Goal: Task Accomplishment & Management: Complete application form

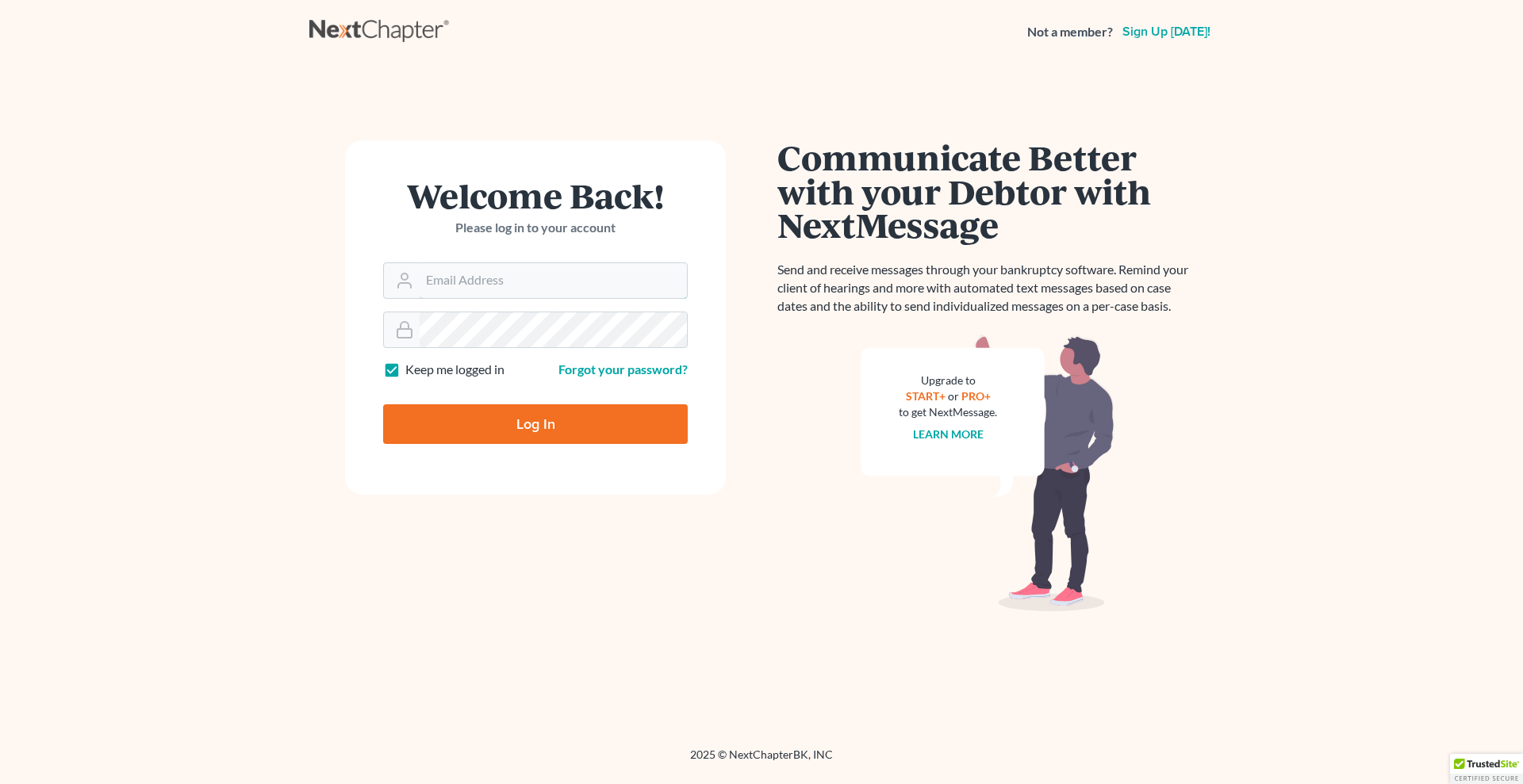
type input "[EMAIL_ADDRESS][DOMAIN_NAME]"
click at [531, 418] on input "Log In" at bounding box center [535, 423] width 304 height 39
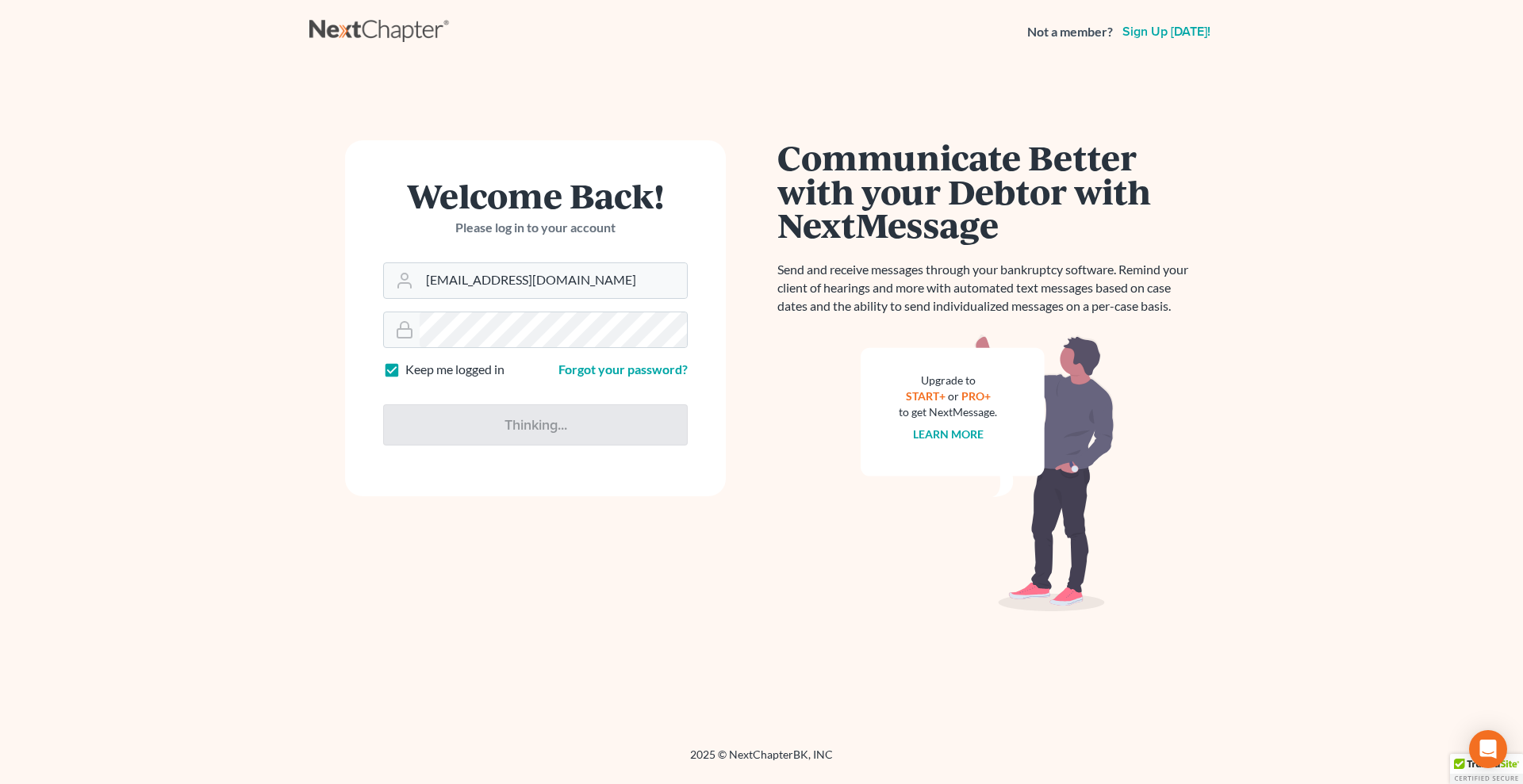
type input "Thinking..."
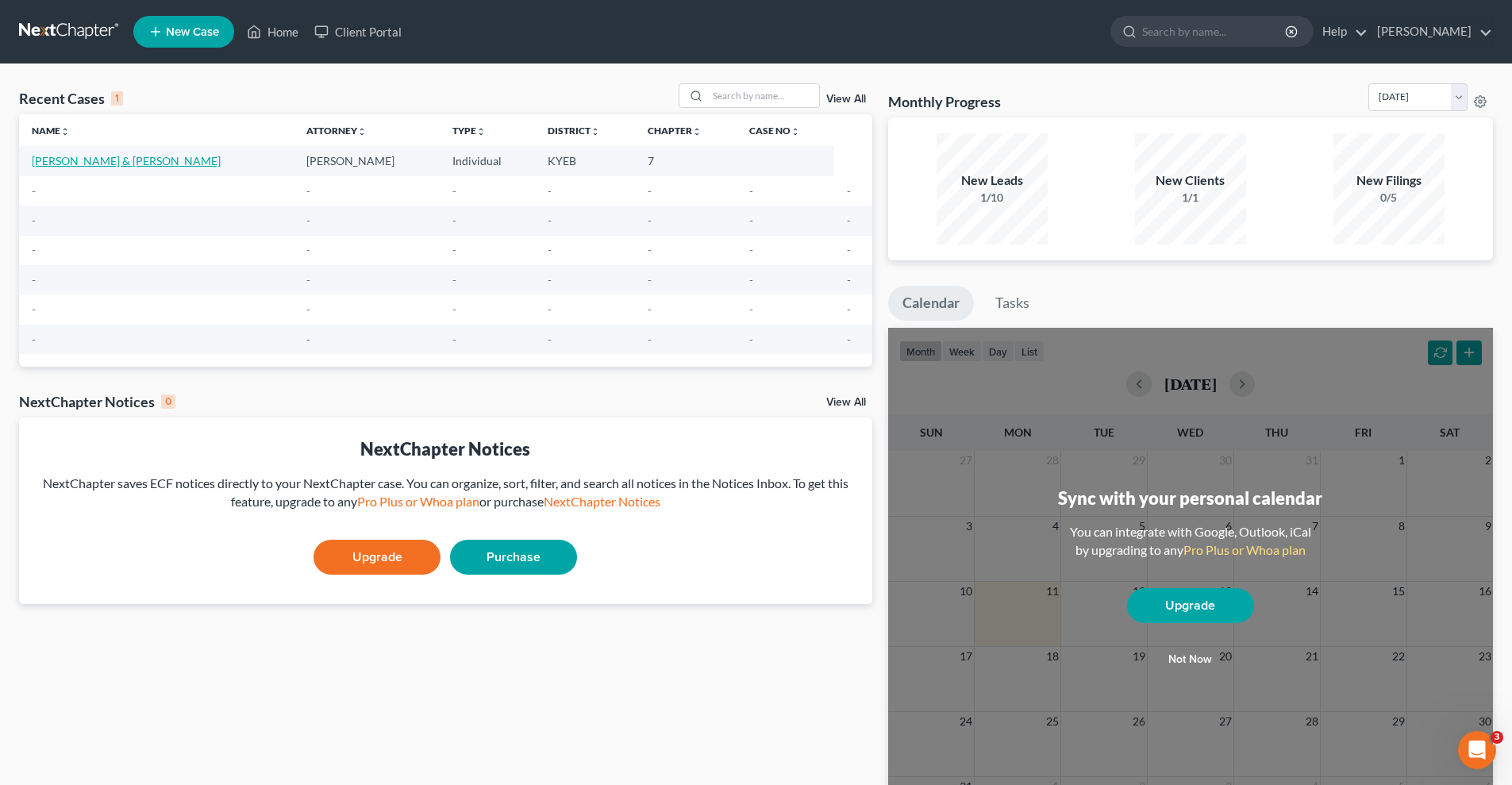
click at [143, 161] on link "[PERSON_NAME] & [PERSON_NAME]" at bounding box center [126, 160] width 189 height 13
select select "17"
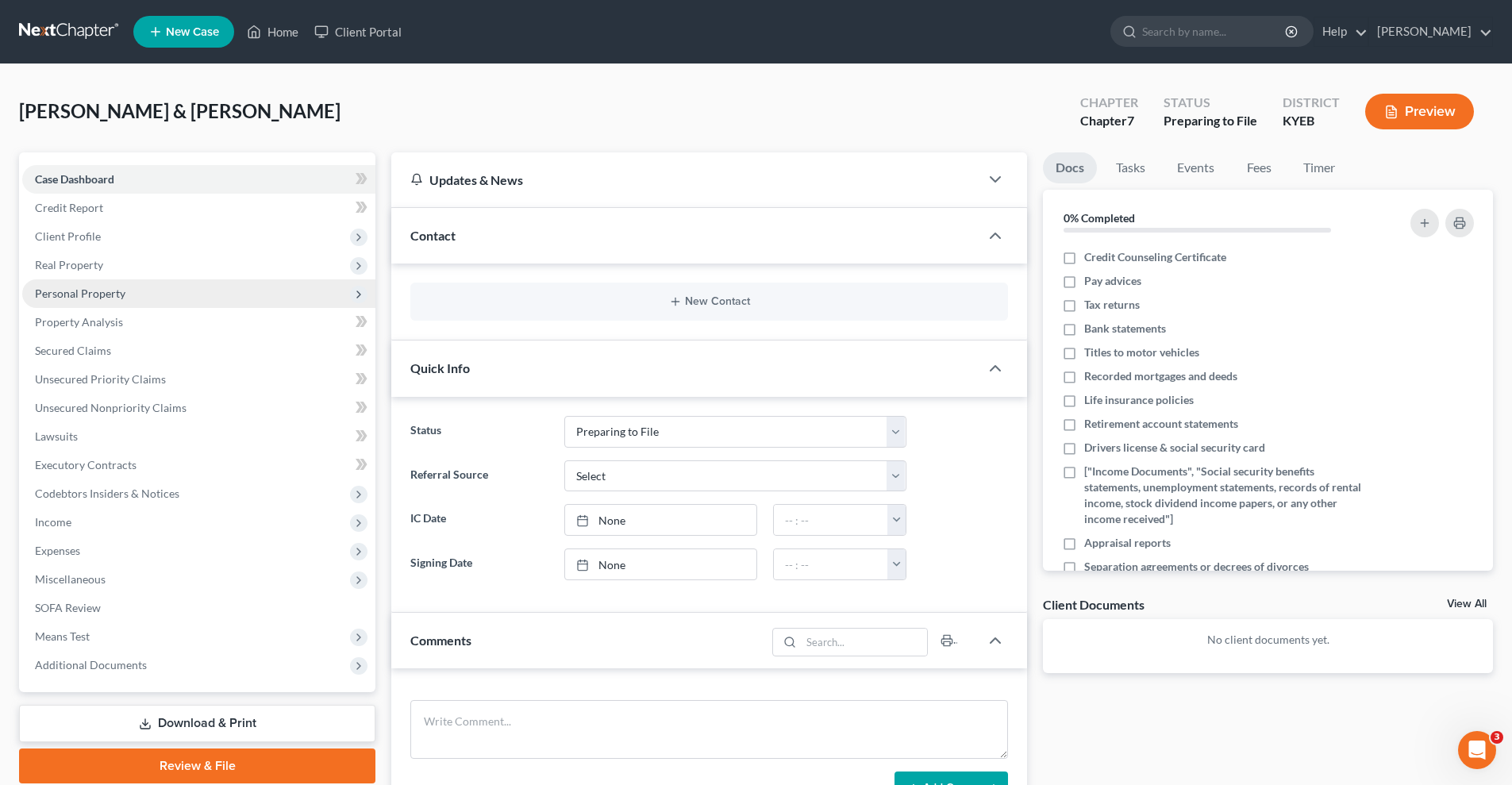
click at [127, 291] on span "Personal Property" at bounding box center [198, 294] width 353 height 29
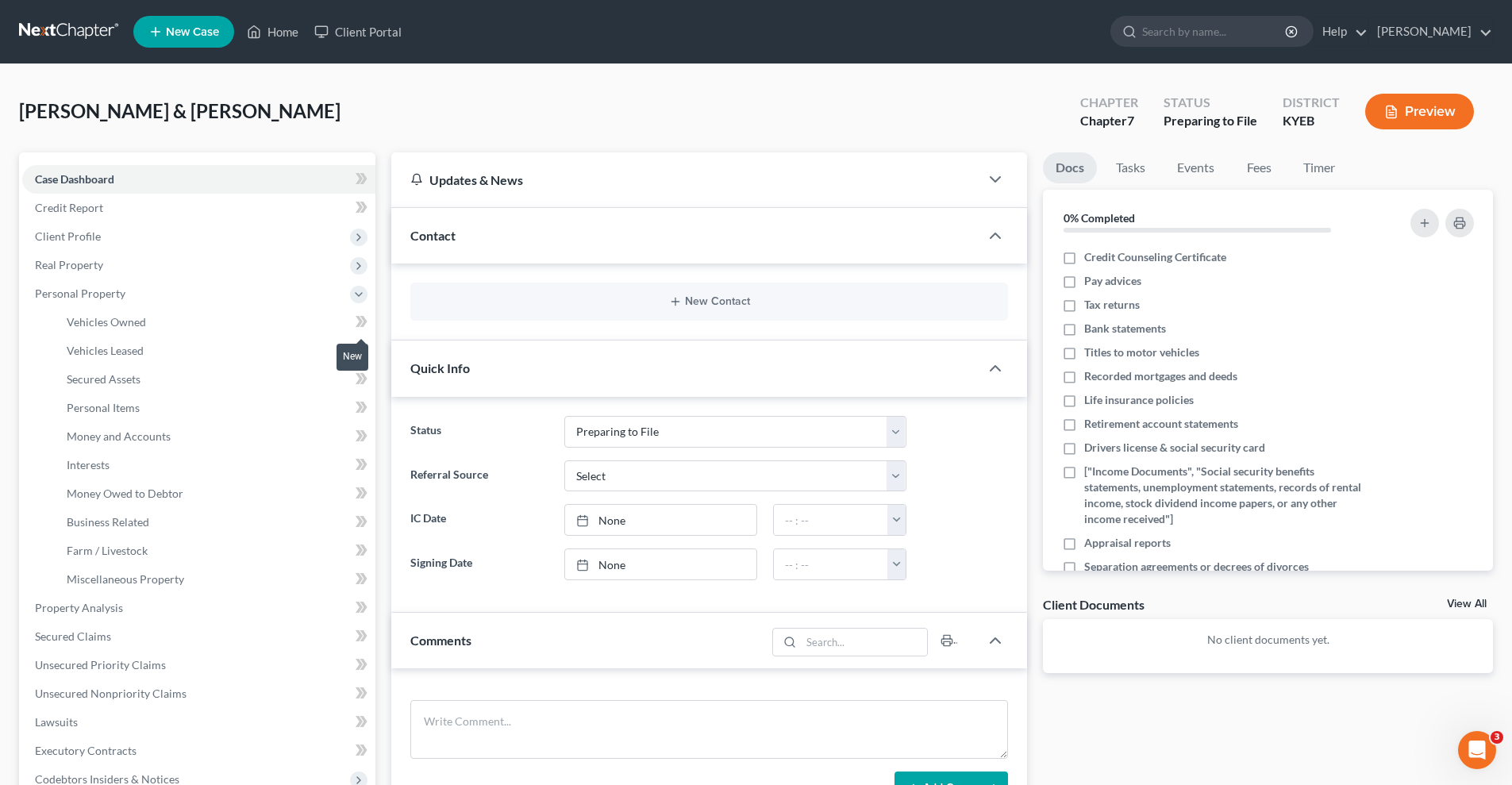
click at [361, 322] on icon at bounding box center [359, 321] width 8 height 11
click at [346, 316] on link "Vehicles Owned" at bounding box center [214, 322] width 321 height 29
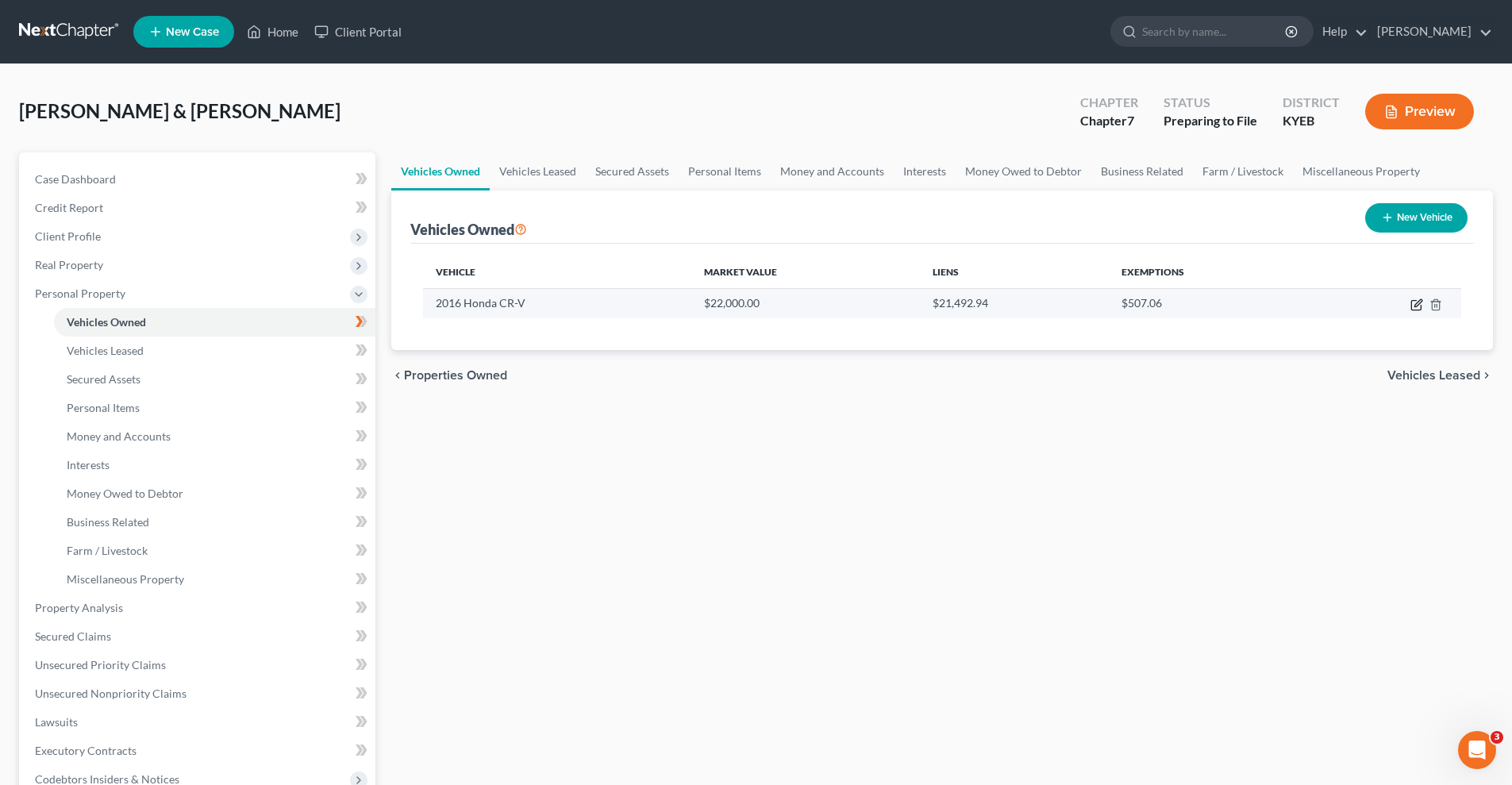
click at [1416, 301] on icon "button" at bounding box center [1416, 305] width 9 height 9
select select "0"
select select "10"
select select "2"
select select "3"
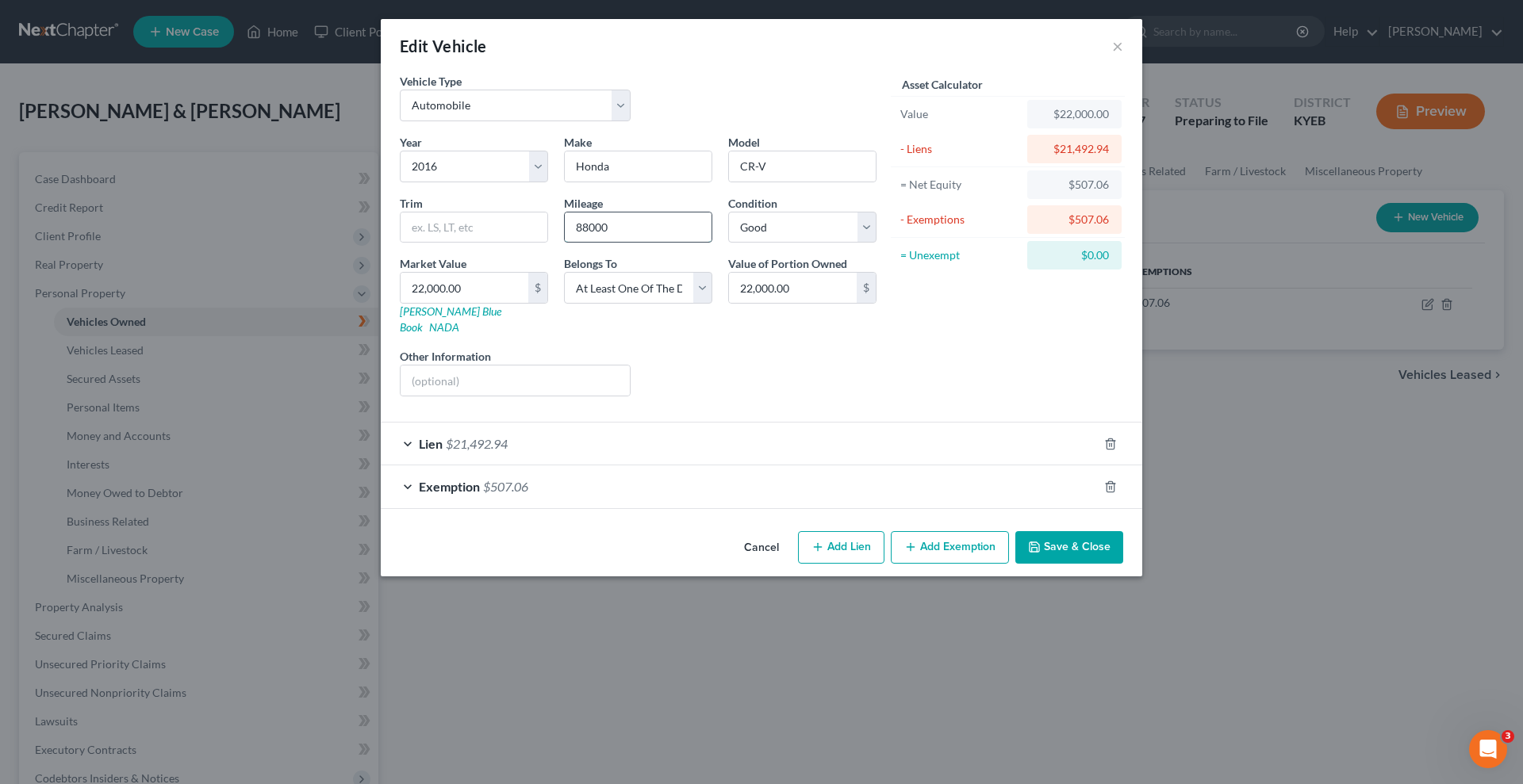
click at [614, 230] on input "88000" at bounding box center [637, 227] width 147 height 30
type input "8"
type input "90000"
click at [1069, 532] on button "Save & Close" at bounding box center [1069, 548] width 108 height 34
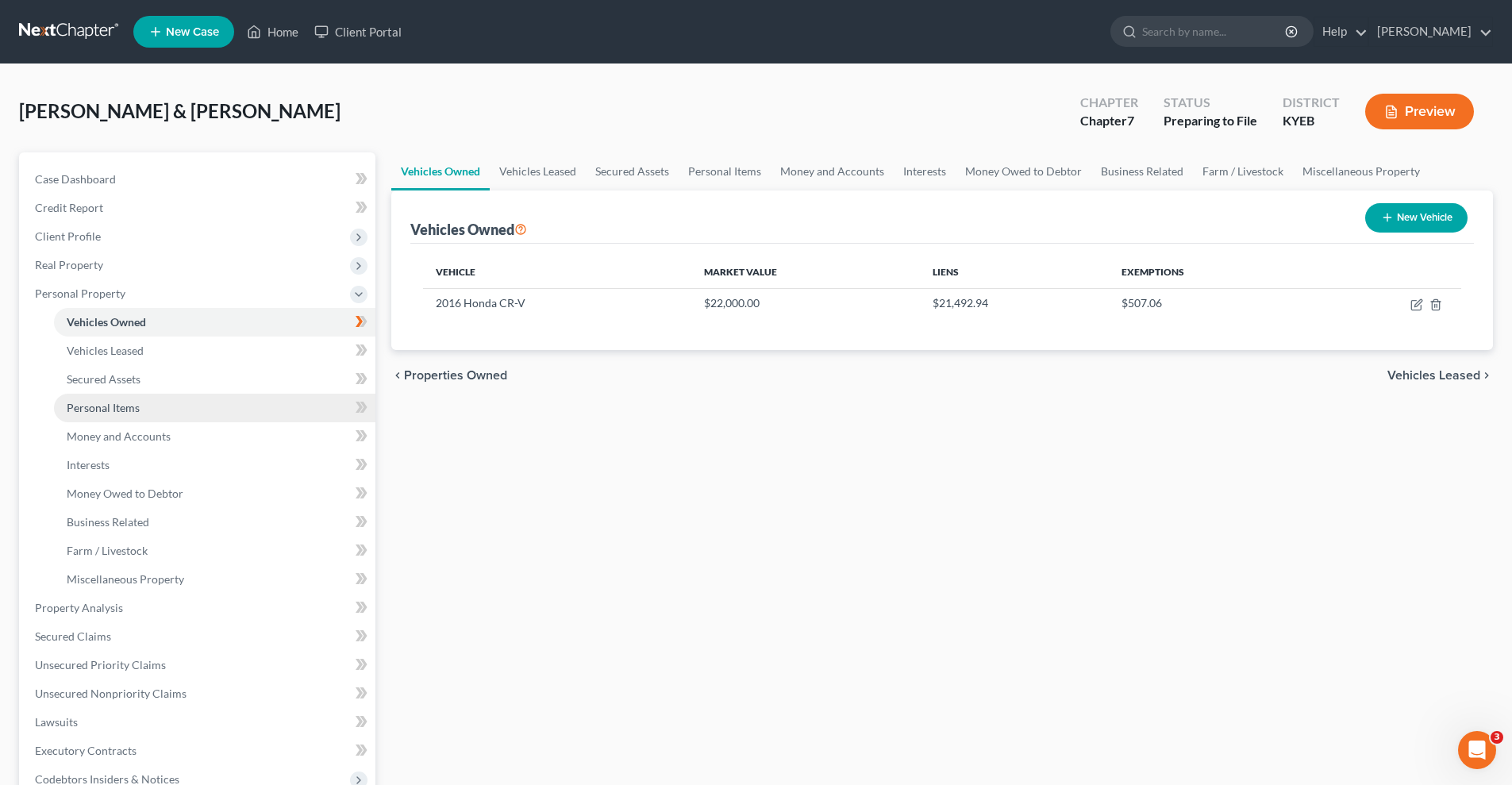
click at [139, 409] on link "Personal Items" at bounding box center [214, 408] width 321 height 29
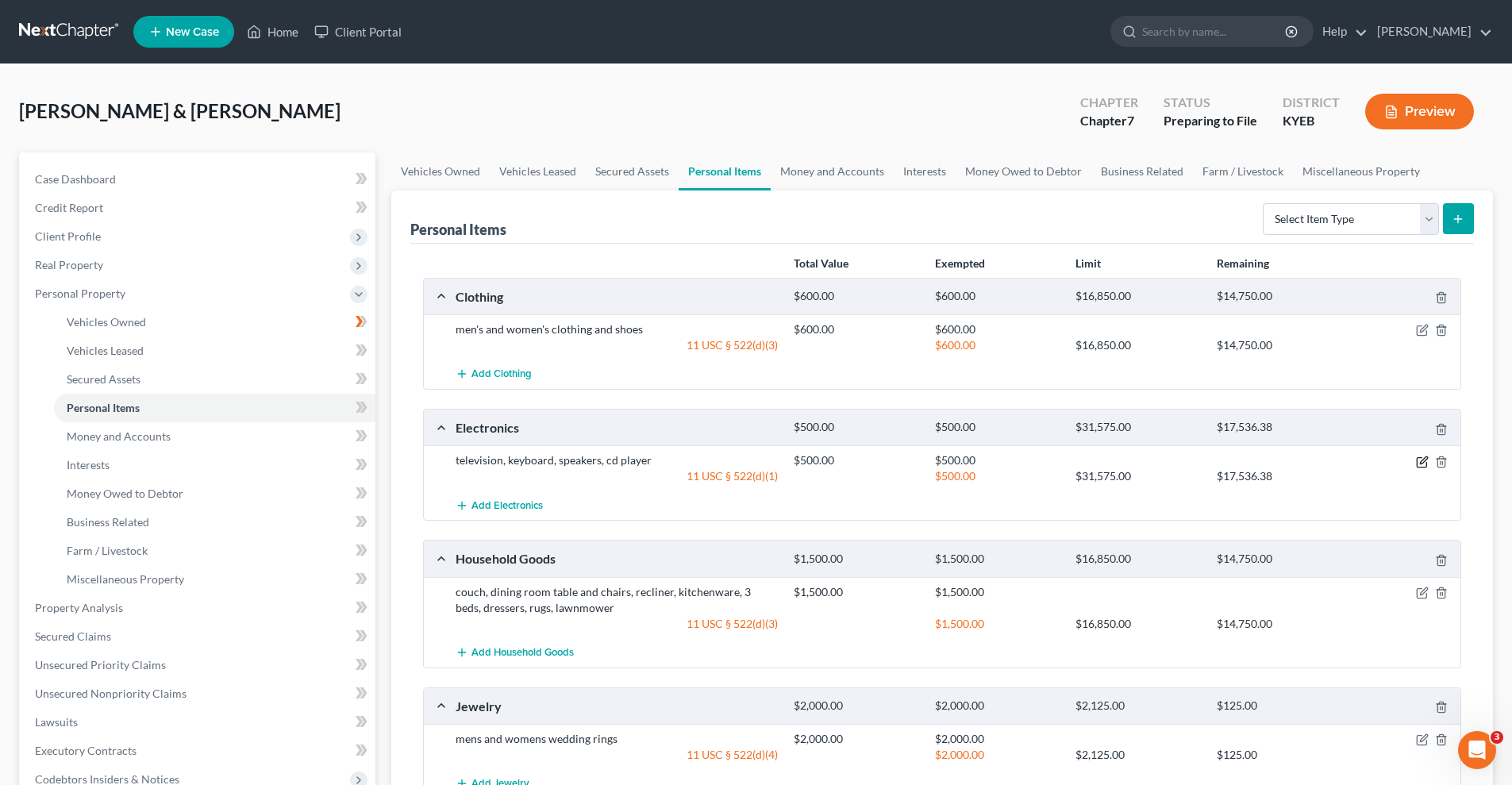
click at [1423, 458] on icon "button" at bounding box center [1421, 462] width 13 height 13
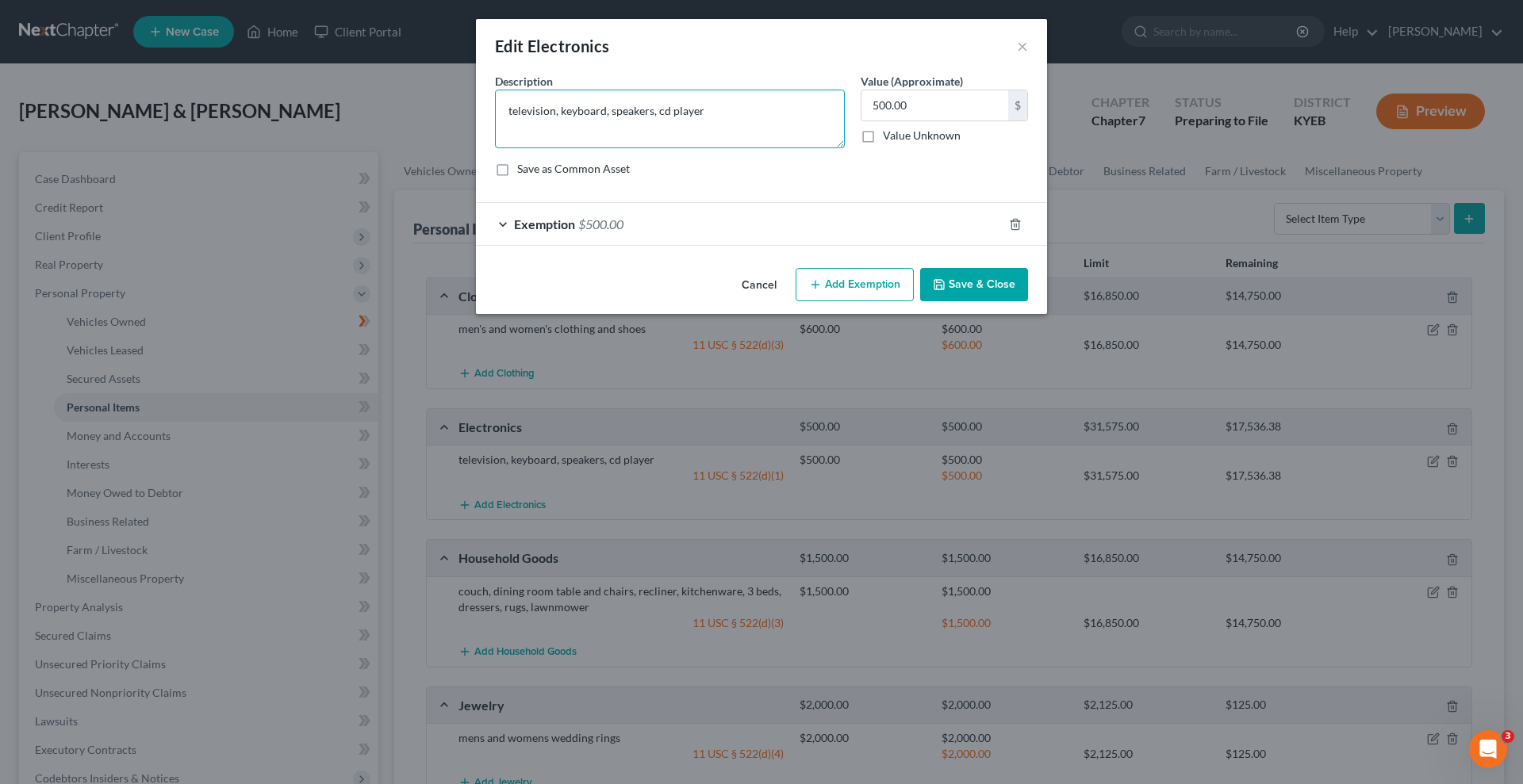
click at [699, 108] on textarea "television, keyboard, speakers, cd player" at bounding box center [669, 119] width 350 height 59
click at [606, 110] on textarea "television, keyboard, speakers, cd player" at bounding box center [669, 119] width 350 height 59
click at [652, 110] on textarea "television, speakers, cd player" at bounding box center [669, 119] width 350 height 59
type textarea "television, speakers, computer, printer, cell phones"
click at [970, 278] on button "Save & Close" at bounding box center [974, 285] width 108 height 34
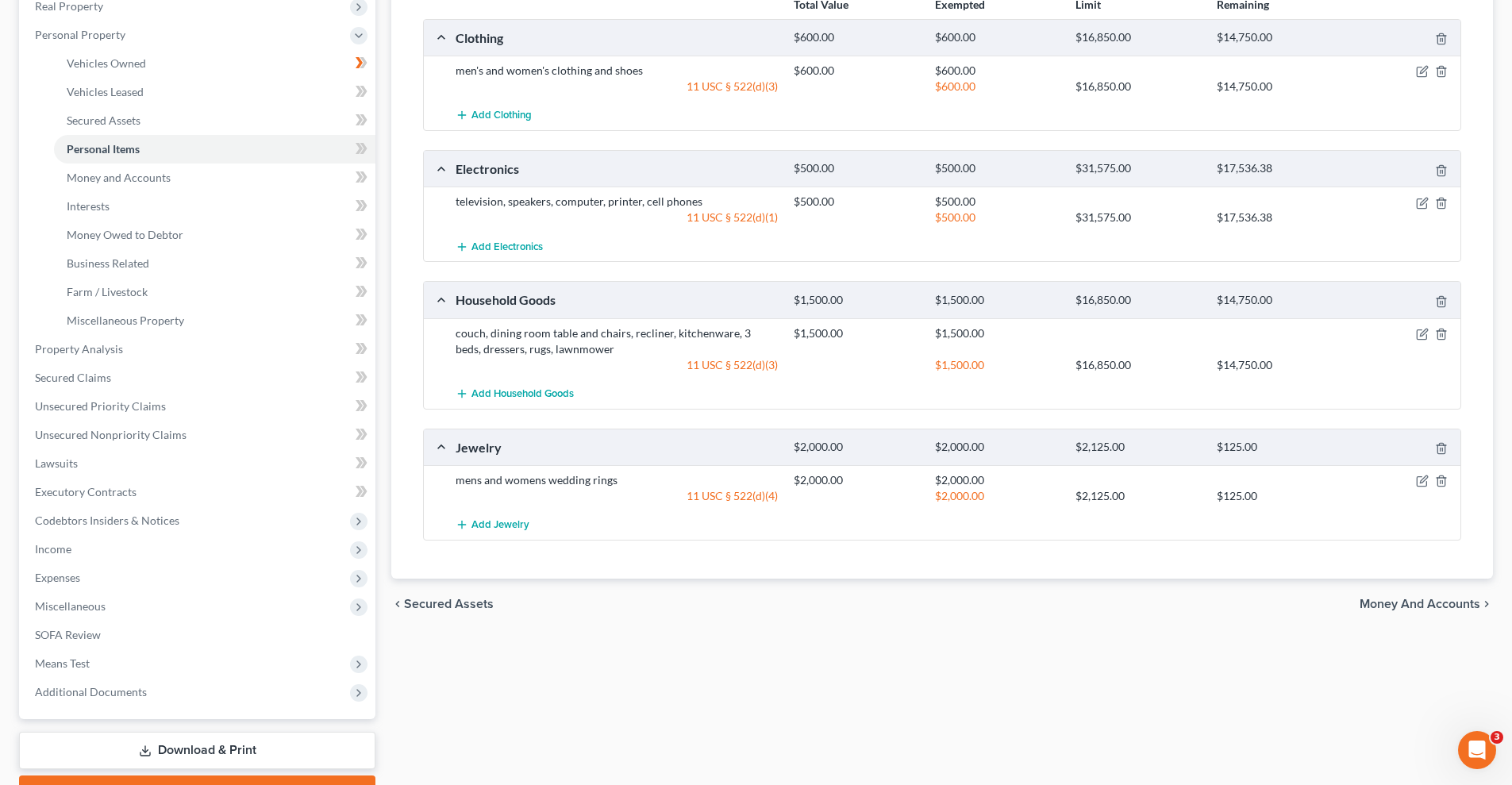
scroll to position [264, 0]
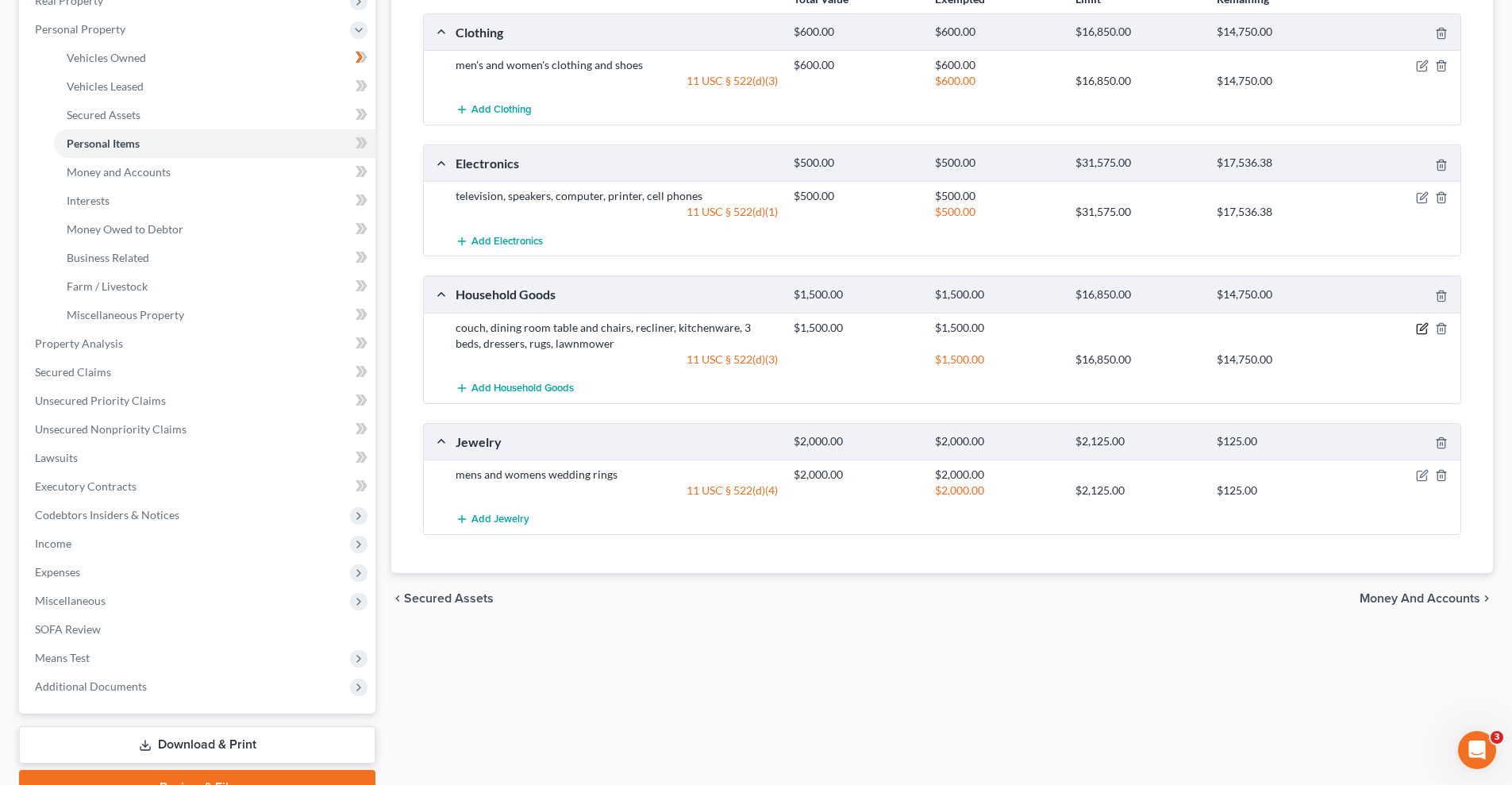
click at [1425, 325] on icon "button" at bounding box center [1423, 327] width 8 height 8
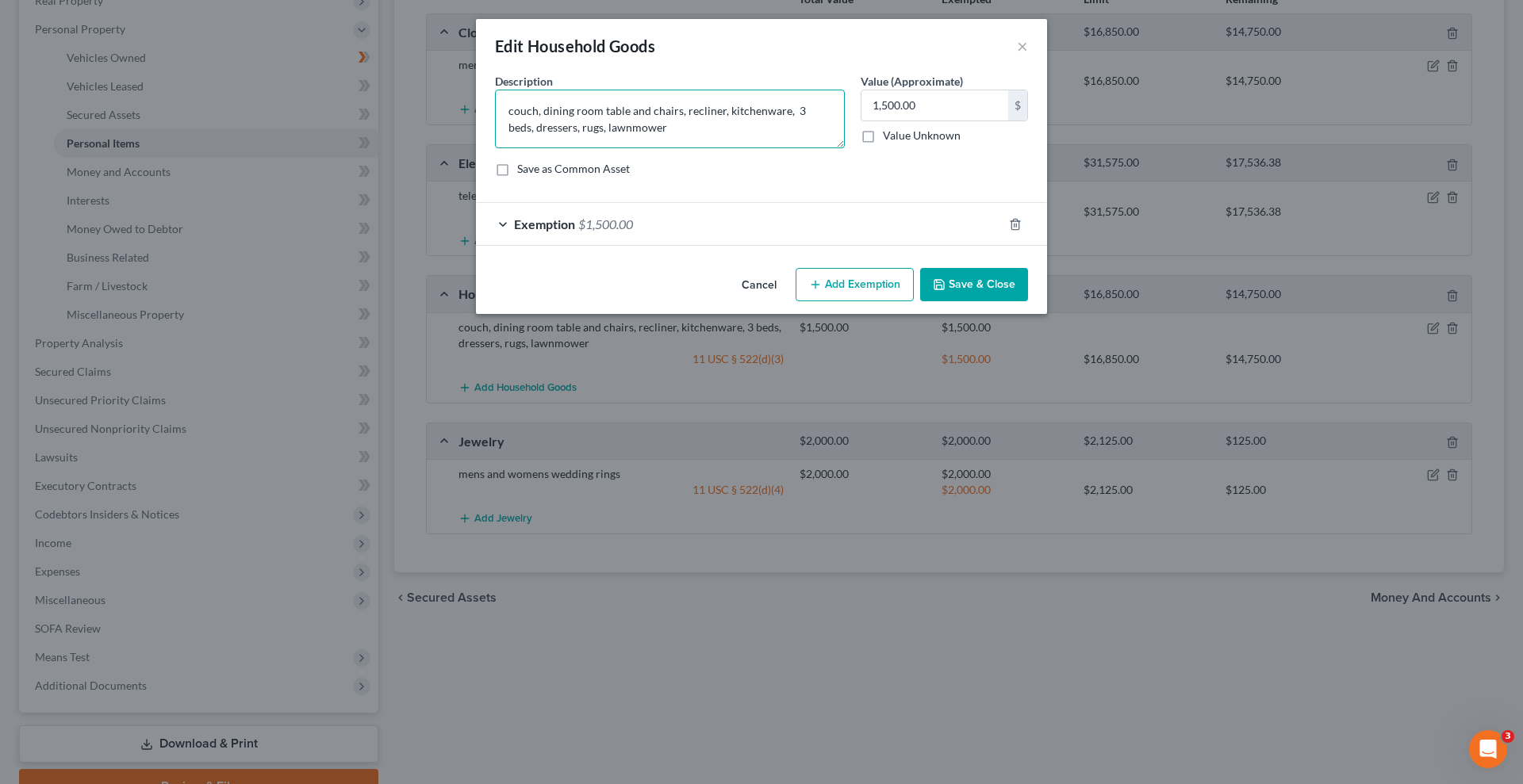
drag, startPoint x: 684, startPoint y: 109, endPoint x: 728, endPoint y: 110, distance: 44.0
click at [685, 110] on textarea "couch, dining room table and chairs, recliner, kitchenware, 3 beds, dressers, r…" at bounding box center [669, 119] width 350 height 59
type textarea "couch, dining room table and chairs, entertainment stand, hutch, recliner, kitc…"
click at [971, 280] on button "Save & Close" at bounding box center [974, 285] width 108 height 34
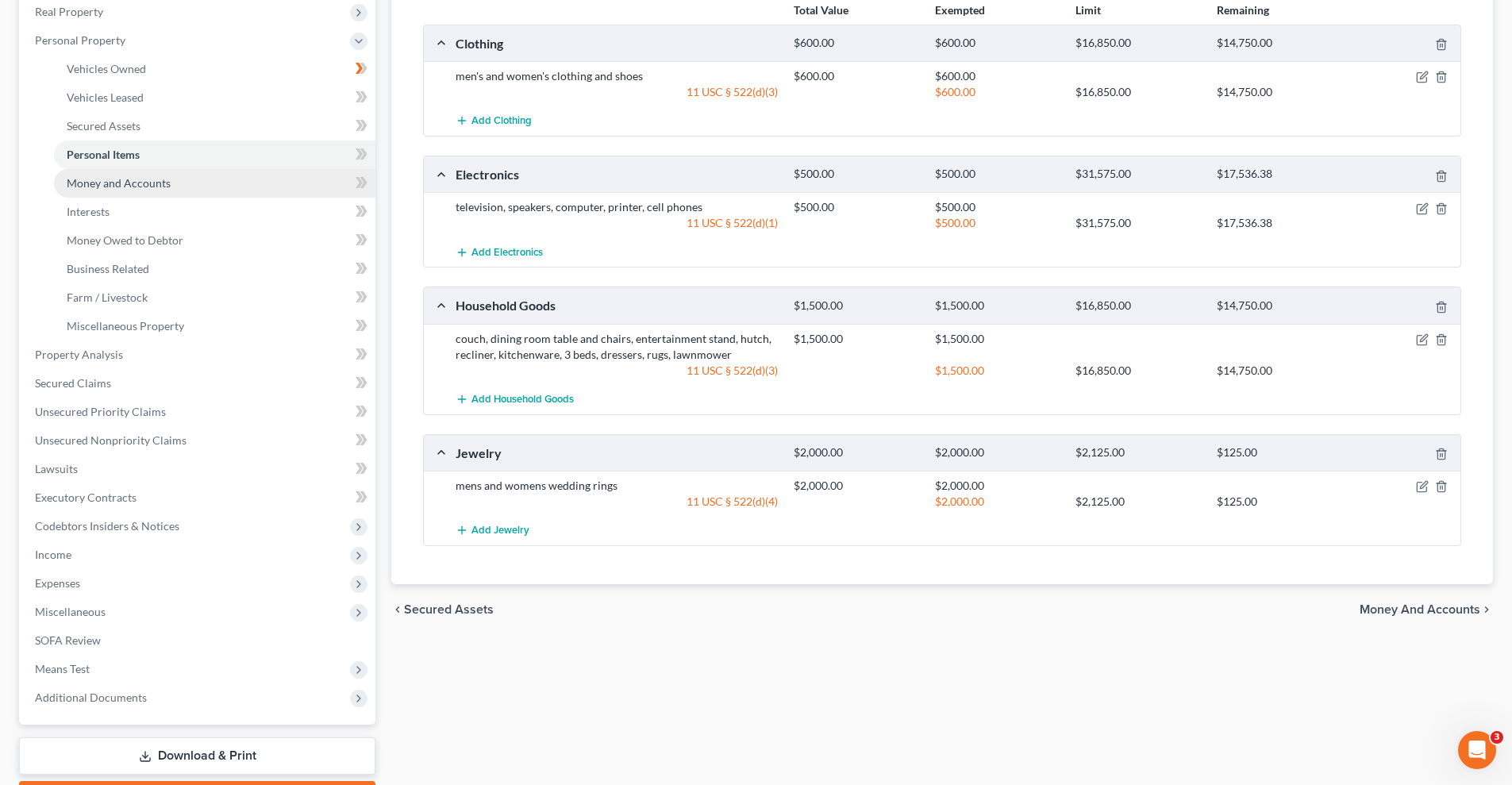
scroll to position [212, 0]
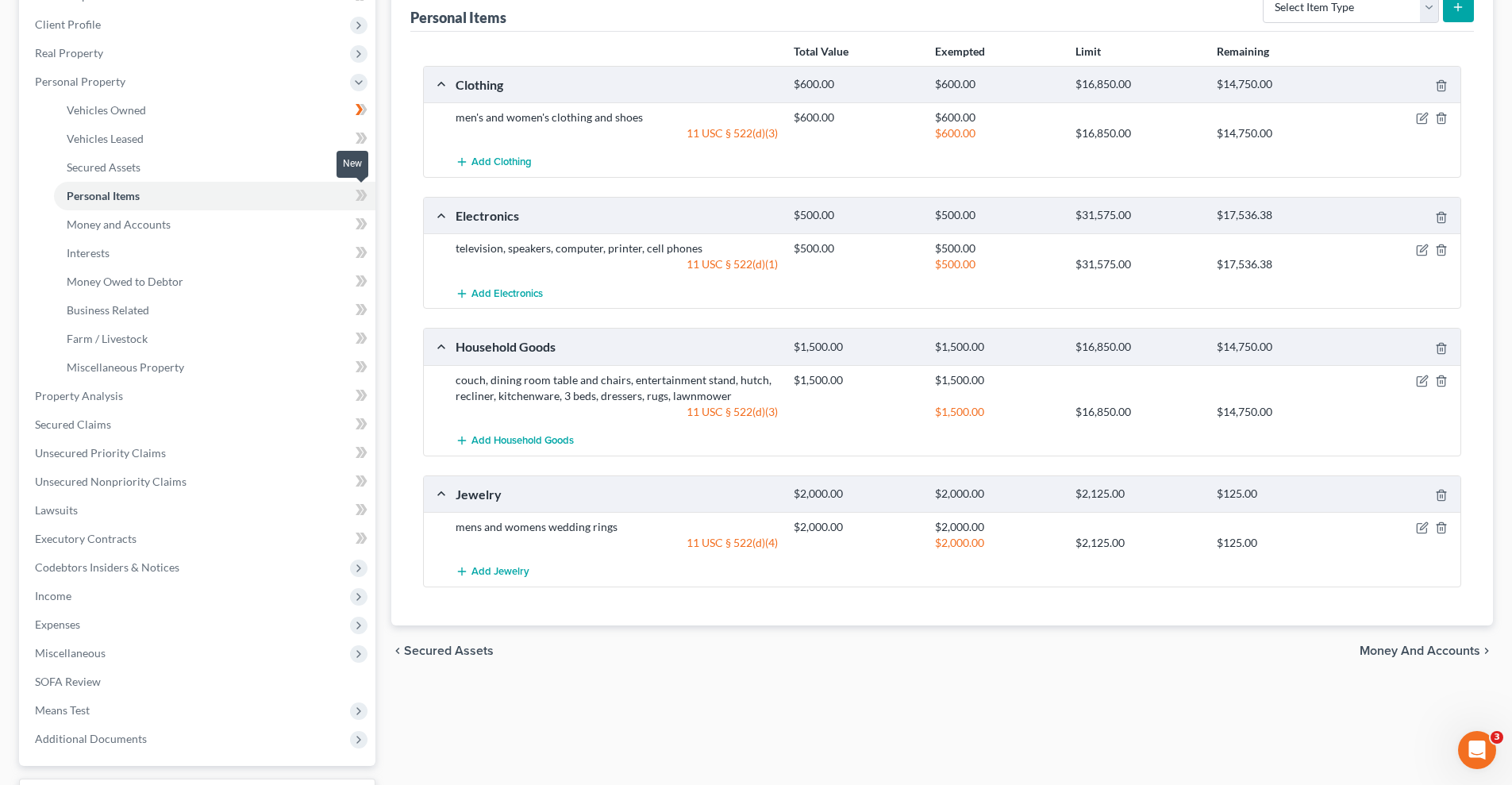
click at [357, 191] on icon at bounding box center [359, 195] width 8 height 11
click at [357, 311] on icon at bounding box center [362, 311] width 12 height 20
click at [332, 306] on link "Business Related" at bounding box center [214, 311] width 321 height 29
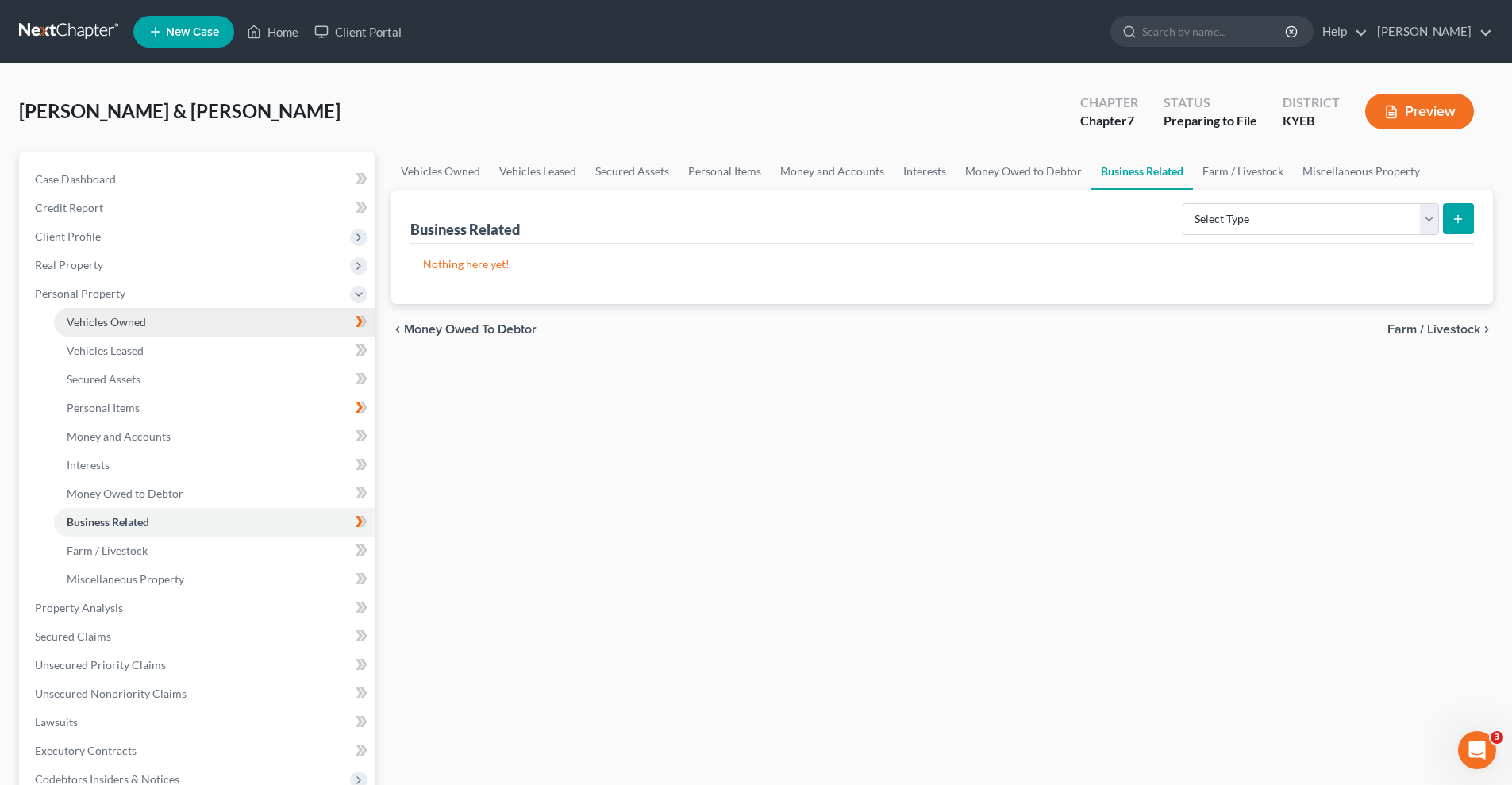
click at [256, 321] on link "Vehicles Owned" at bounding box center [214, 322] width 321 height 29
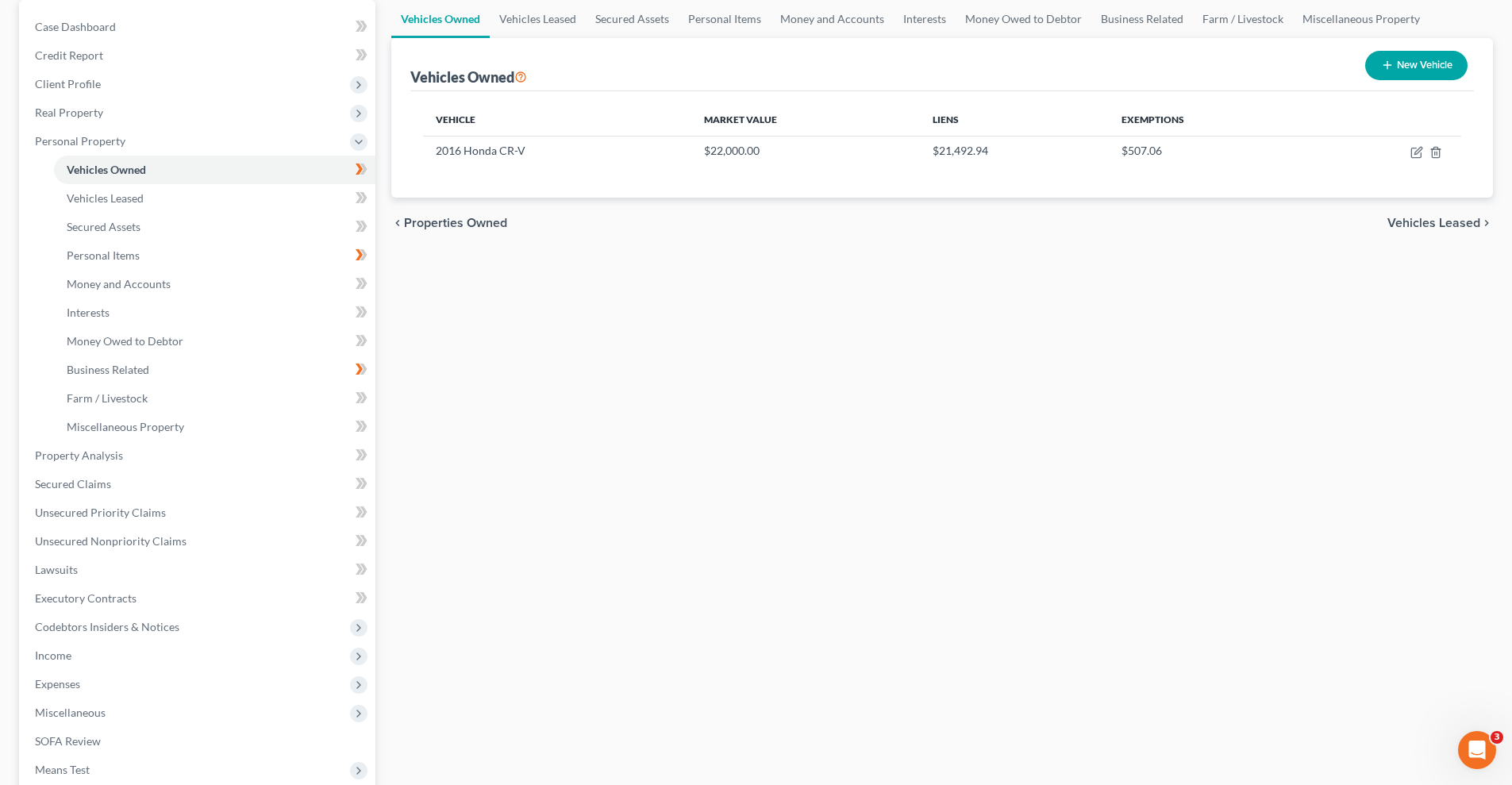
scroll to position [159, 0]
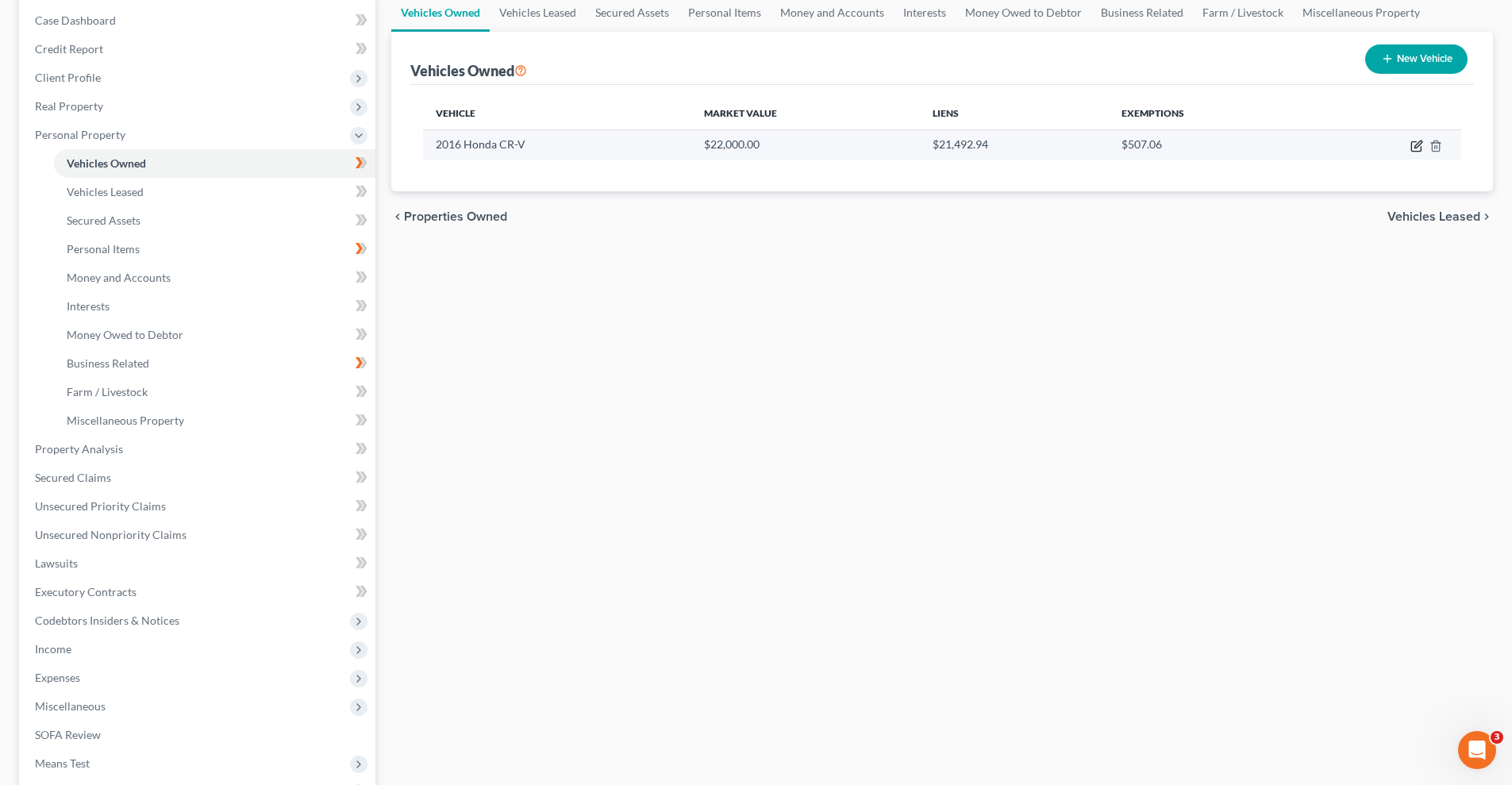
click at [1418, 147] on icon "button" at bounding box center [1416, 145] width 13 height 13
select select "0"
select select "10"
select select "2"
select select "3"
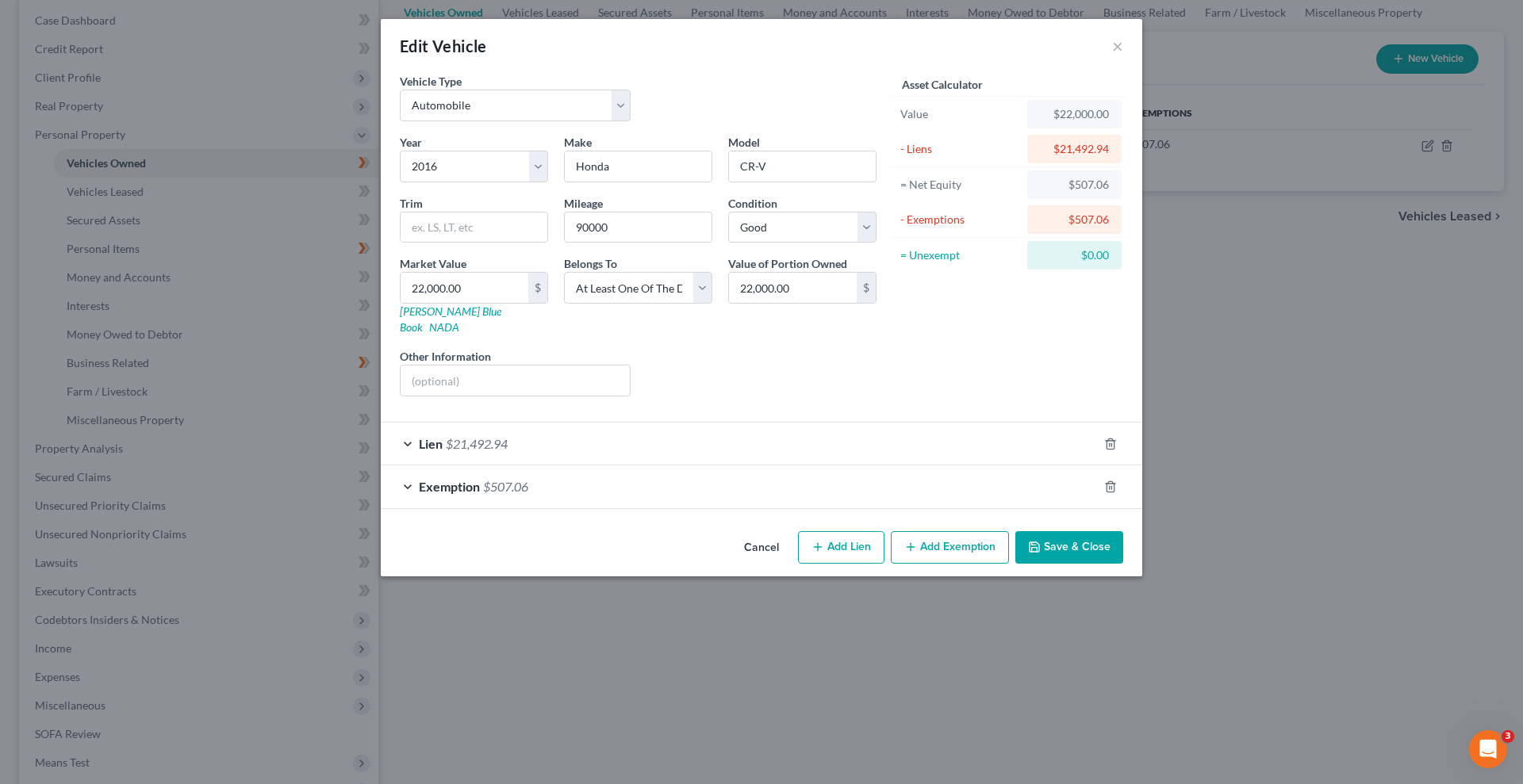
click at [1081, 532] on button "Save & Close" at bounding box center [1069, 548] width 108 height 34
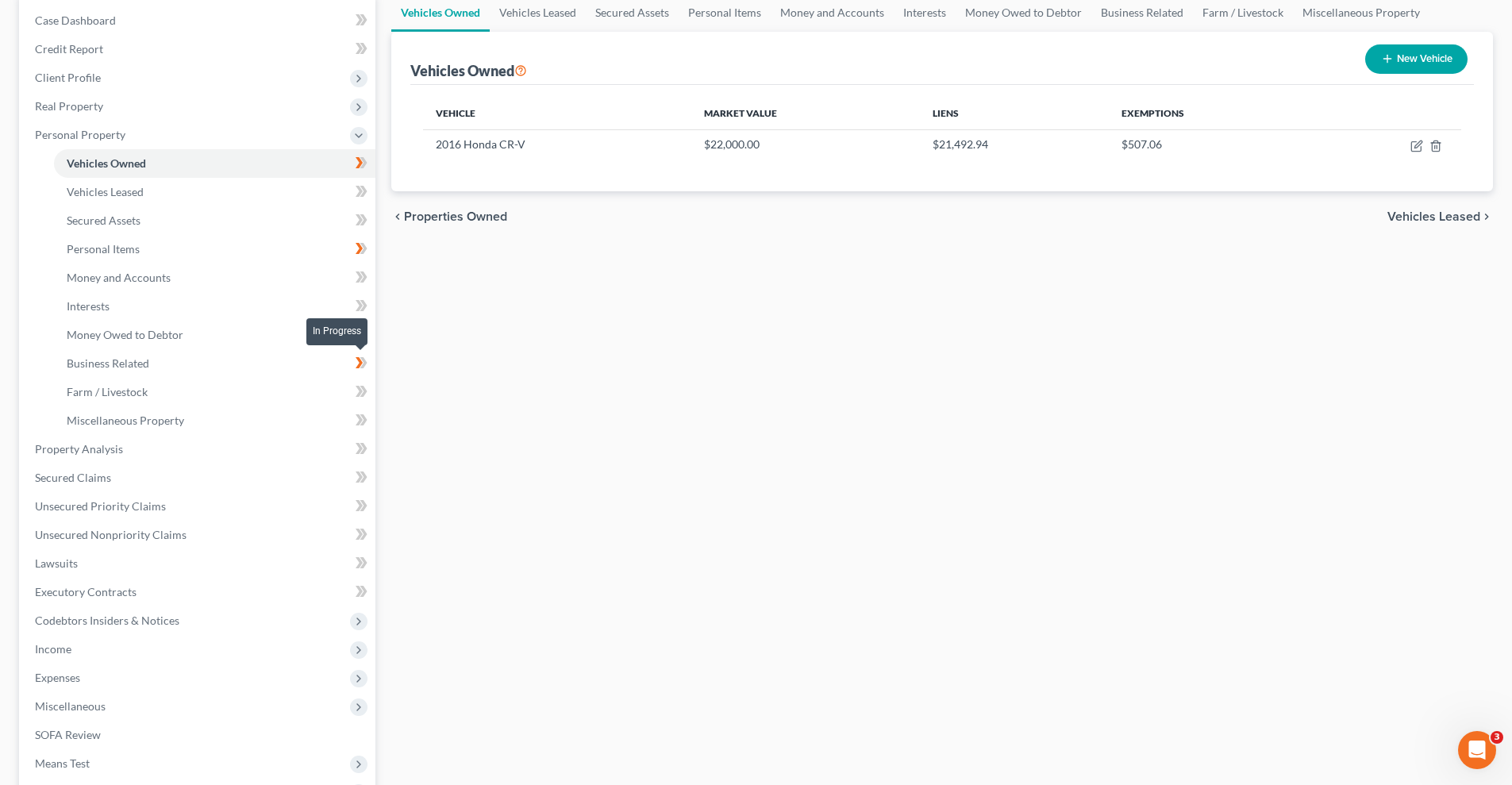
click at [349, 361] on span at bounding box center [361, 365] width 28 height 24
click at [321, 365] on link "Business Related" at bounding box center [214, 364] width 321 height 29
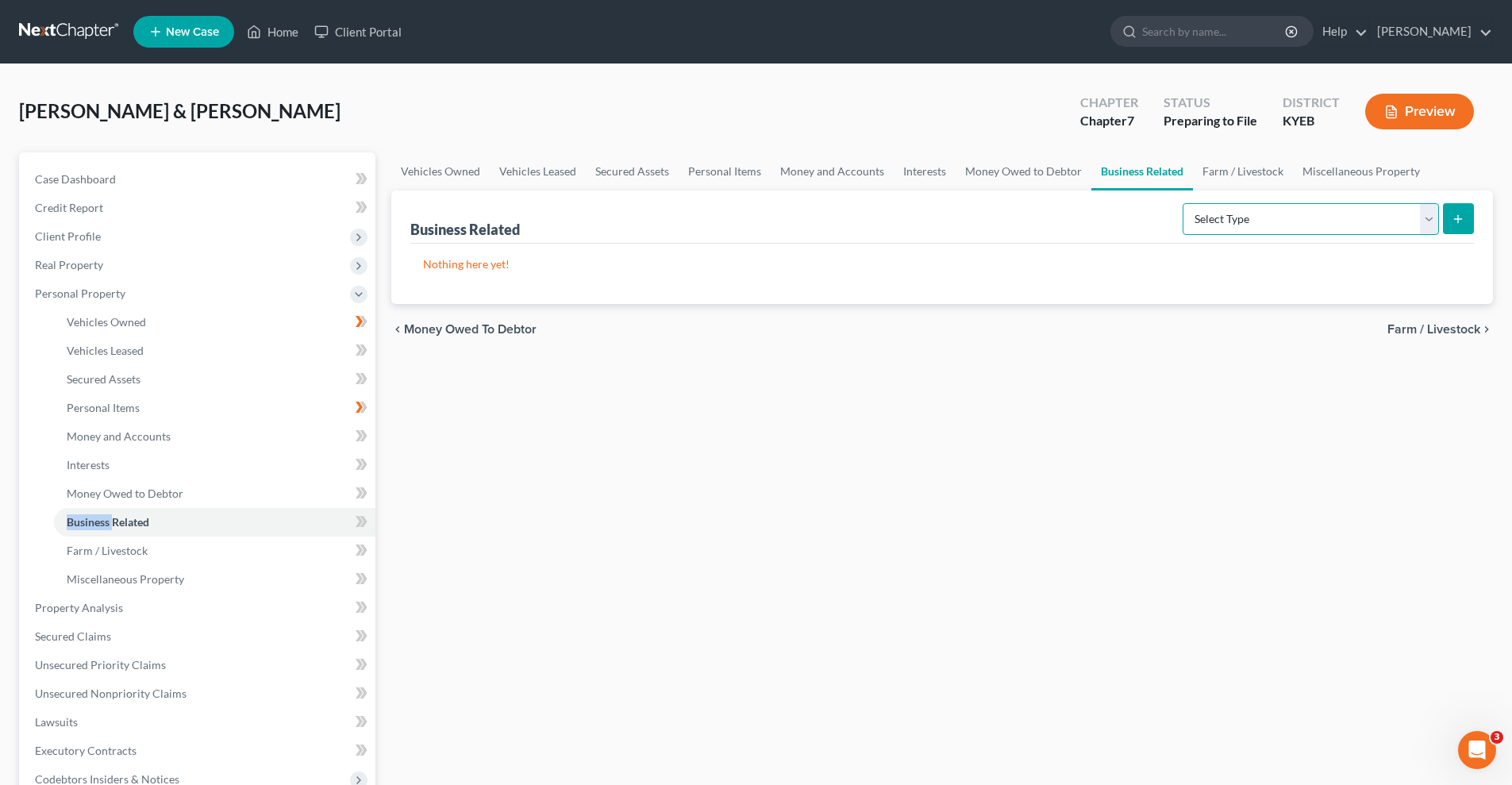
click at [1429, 218] on select "Select Type Customer Lists Franchises Inventory Licenses Machinery Office Equip…" at bounding box center [1311, 219] width 257 height 32
click at [1075, 434] on div "Vehicles Owned Vehicles Leased Secured Assets Personal Items Money and Accounts…" at bounding box center [942, 611] width 1118 height 917
click at [534, 487] on div "Vehicles Owned Vehicles Leased Secured Assets Personal Items Money and Accounts…" at bounding box center [942, 611] width 1118 height 917
